Goal: Transaction & Acquisition: Purchase product/service

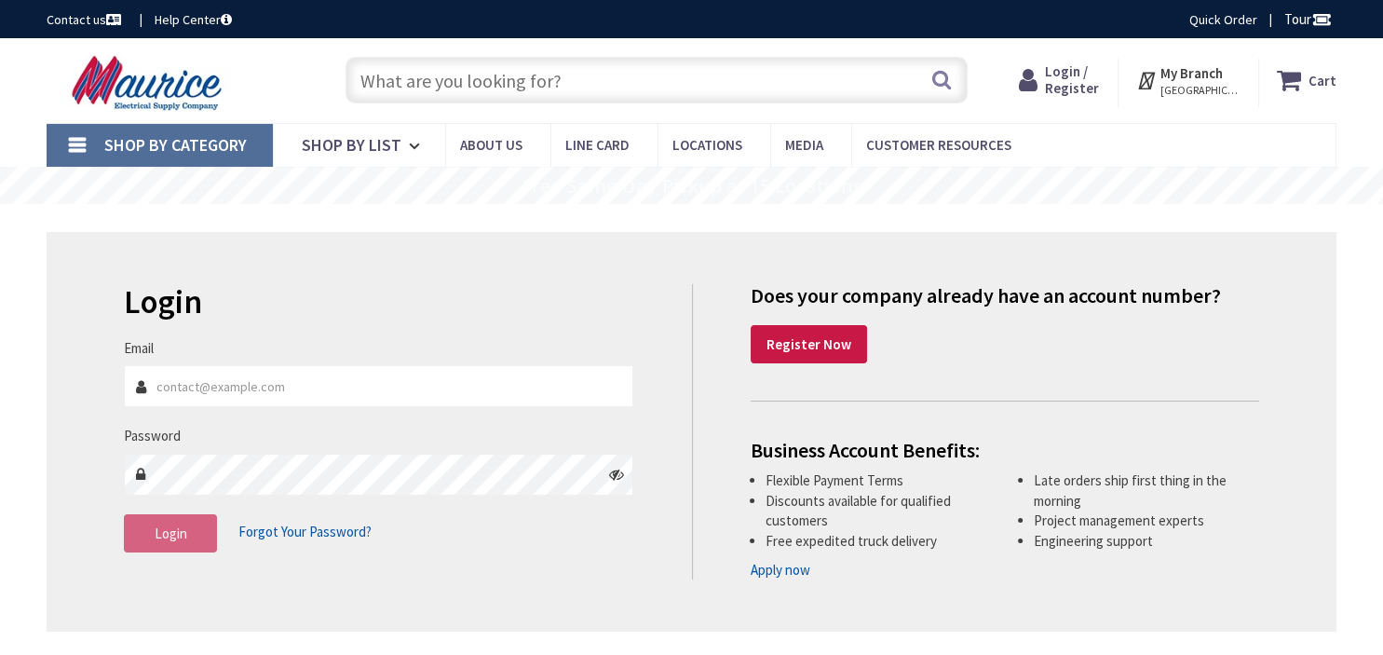
type input "Little Patuxent Pkwy [GEOGRAPHIC_DATA], [GEOGRAPHIC_DATA]"
click at [410, 78] on input "text" at bounding box center [656, 80] width 622 height 47
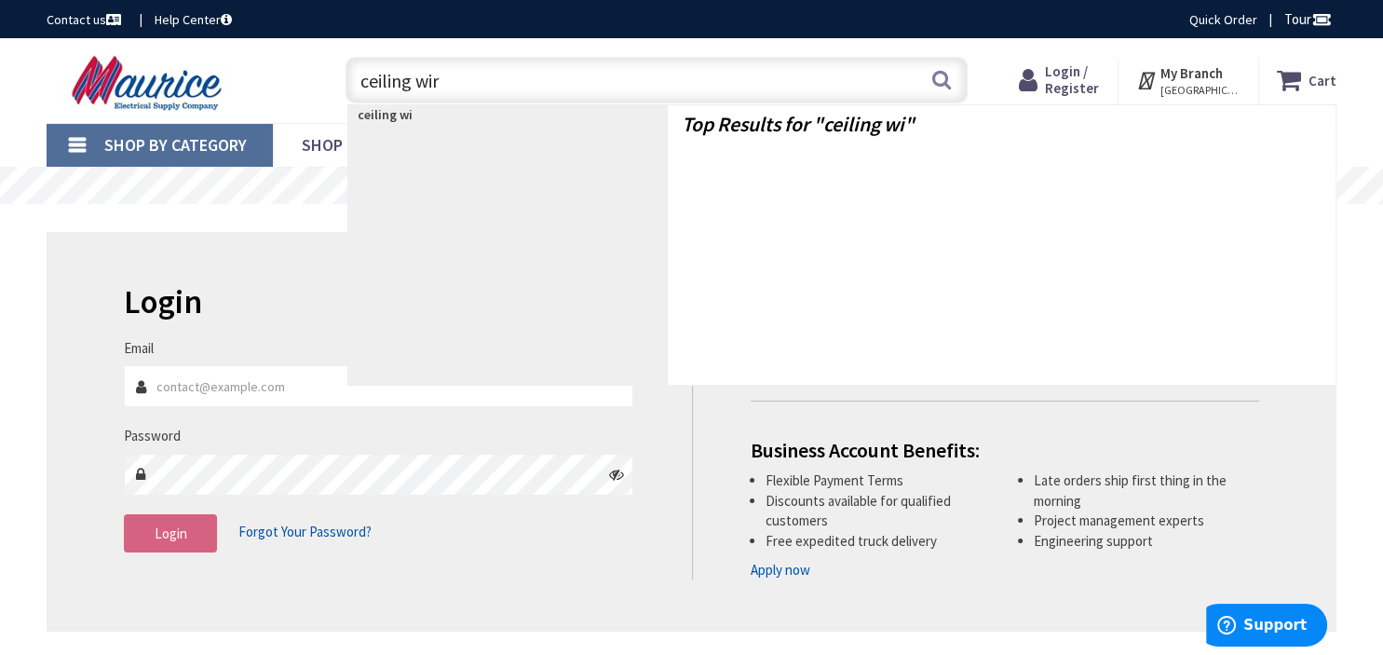
type input "ceiling wire"
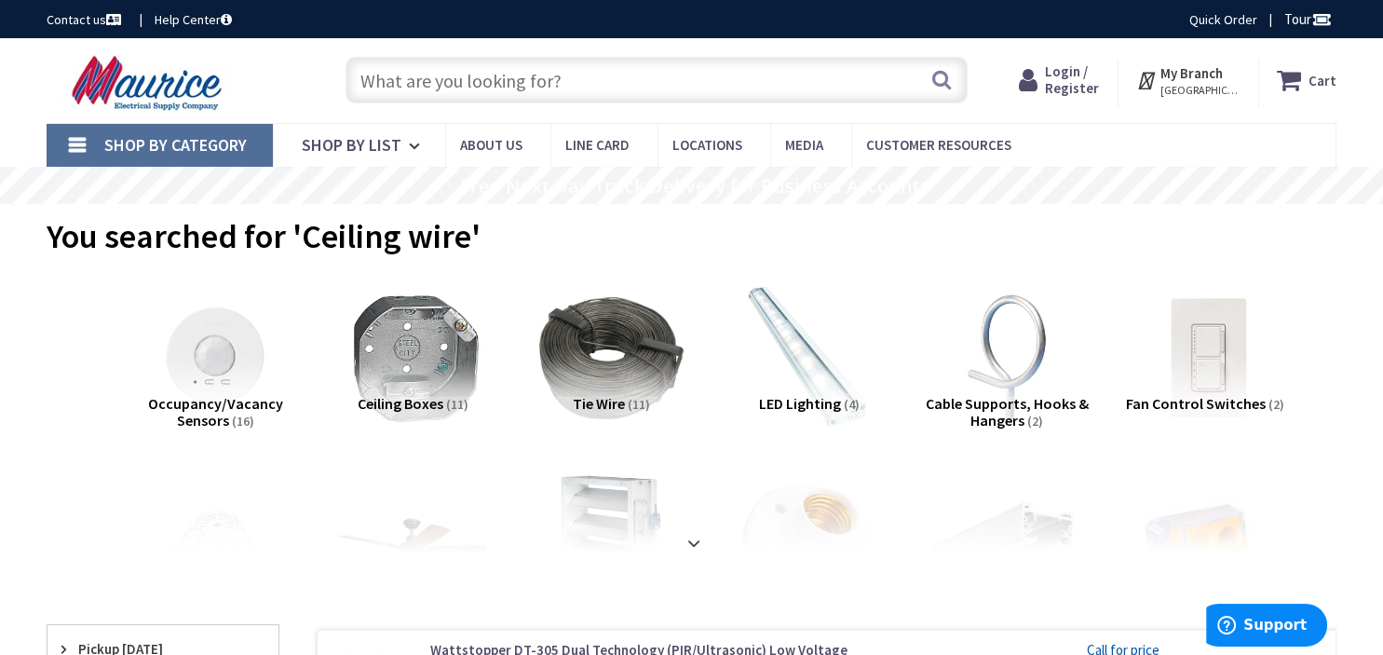
click at [1068, 76] on span "Login / Register" at bounding box center [1072, 79] width 54 height 34
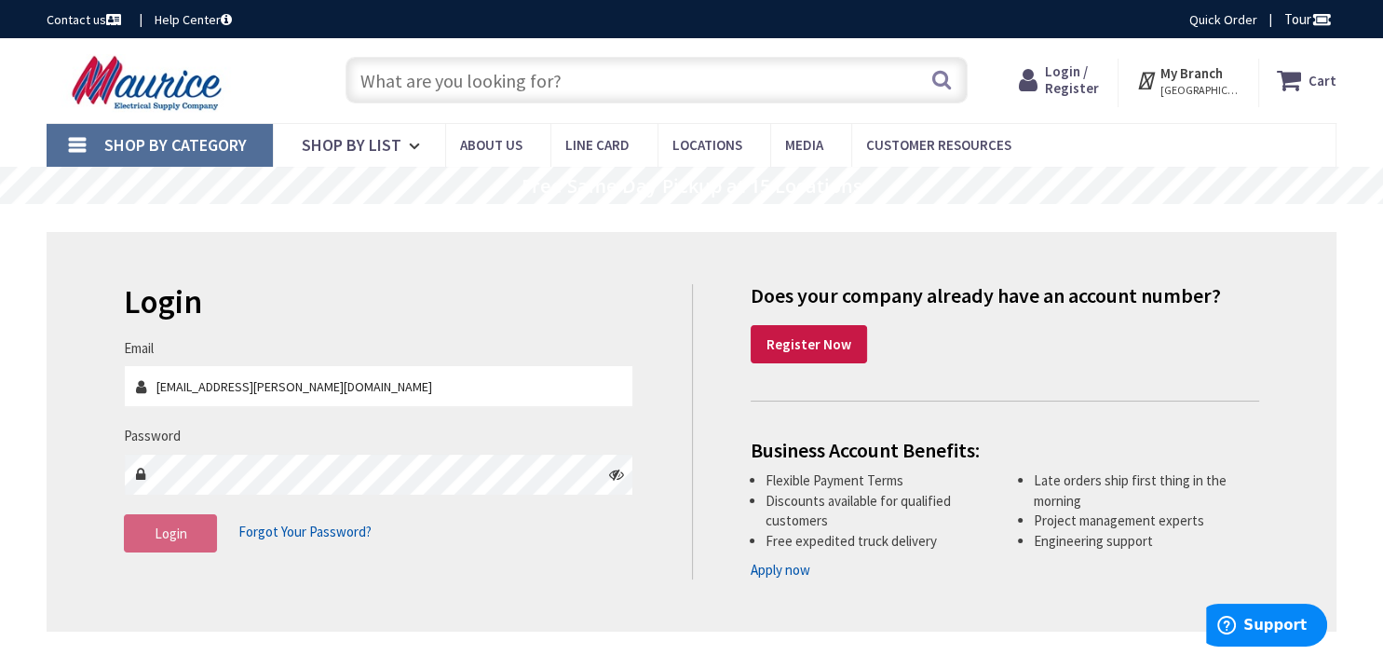
type input "[EMAIL_ADDRESS][PERSON_NAME][DOMAIN_NAME]"
click at [167, 538] on span "Login" at bounding box center [171, 533] width 33 height 18
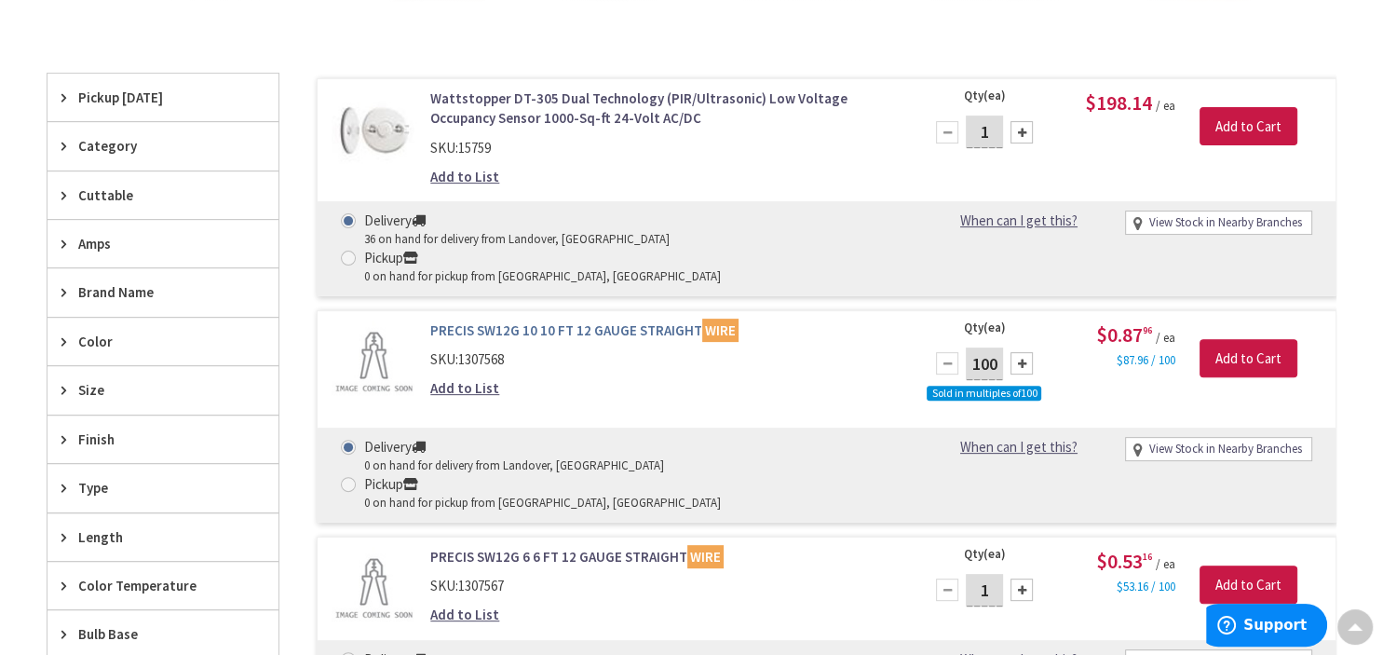
scroll to position [589, 0]
